Goal: Task Accomplishment & Management: Complete application form

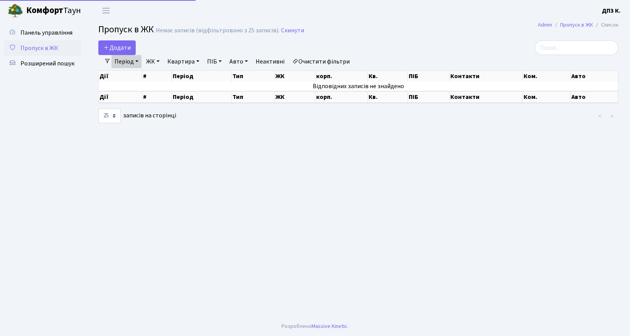
select select "25"
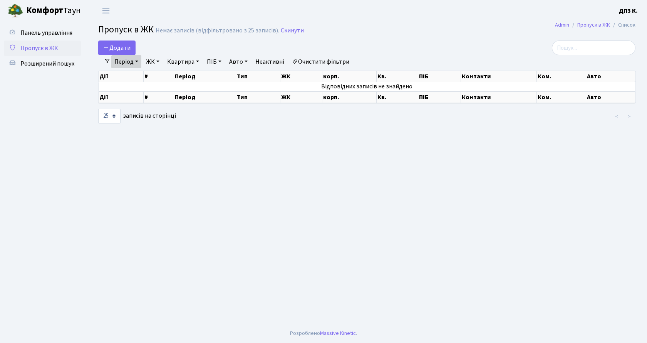
click at [121, 65] on link "Період" at bounding box center [126, 61] width 30 height 13
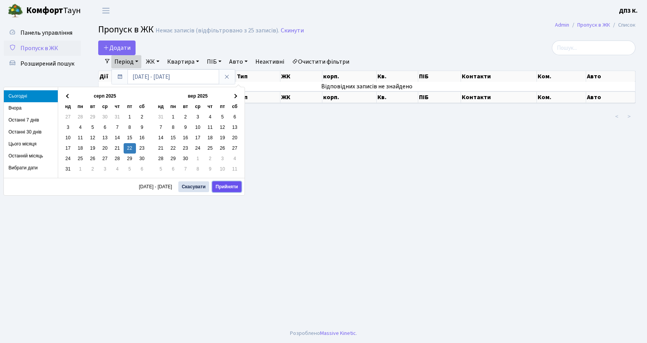
click at [228, 186] on button "Прийняти" at bounding box center [226, 186] width 29 height 11
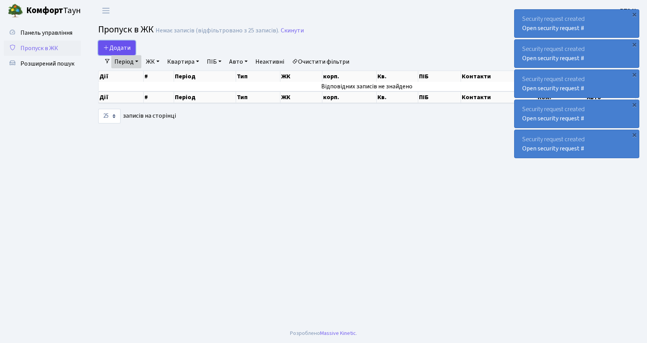
click at [102, 48] on link "Додати" at bounding box center [116, 47] width 37 height 15
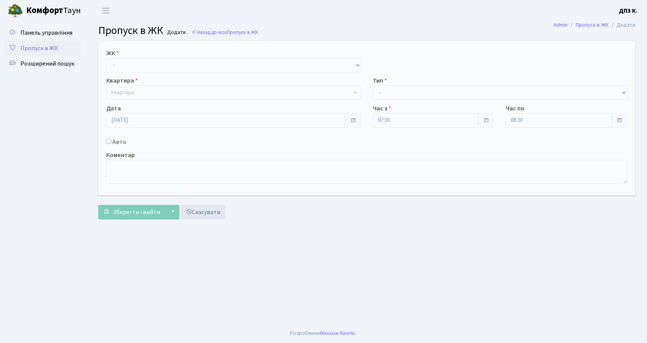
click at [53, 49] on span "Пропуск в ЖК" at bounding box center [39, 48] width 38 height 8
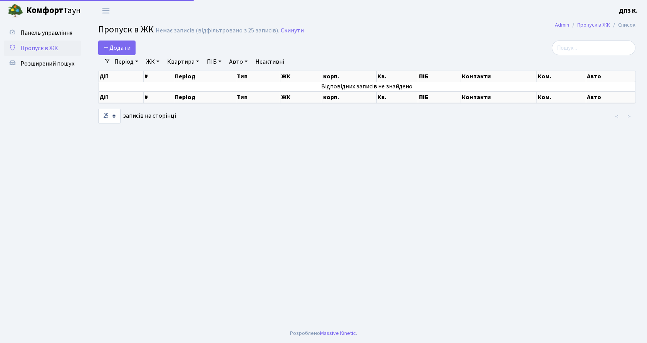
select select "25"
click at [122, 61] on link "Період" at bounding box center [126, 61] width 30 height 13
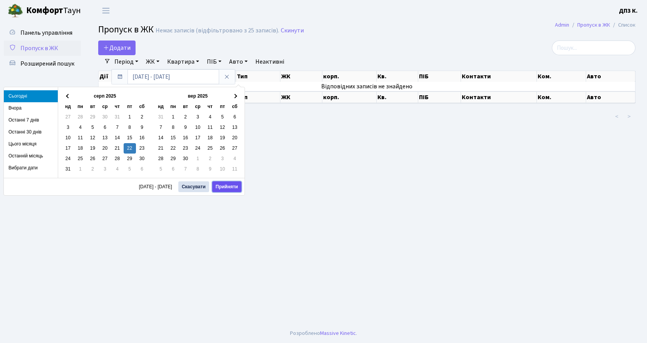
click at [223, 186] on button "Прийняти" at bounding box center [226, 186] width 29 height 11
